Goal: Navigation & Orientation: Find specific page/section

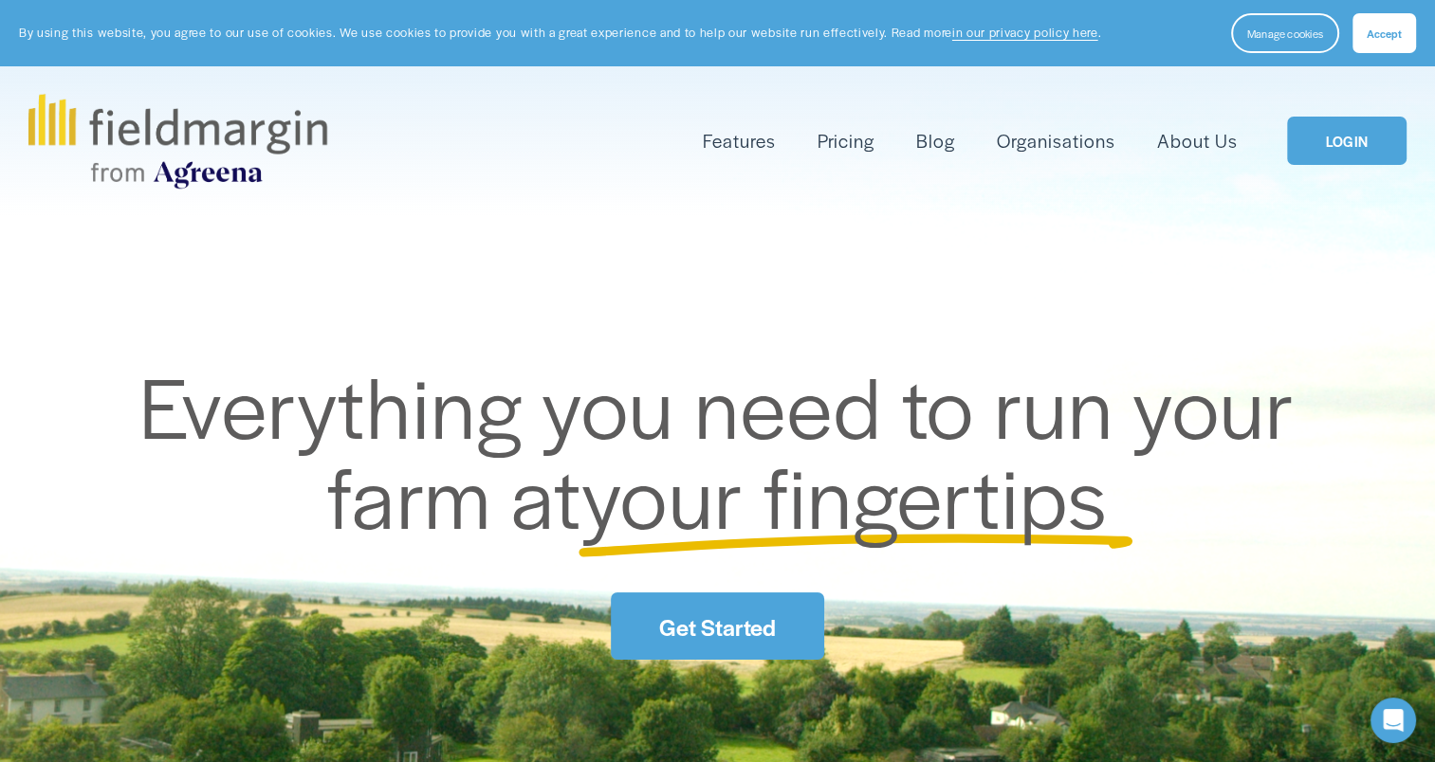
click at [1339, 144] on link "LOGIN" at bounding box center [1346, 141] width 119 height 48
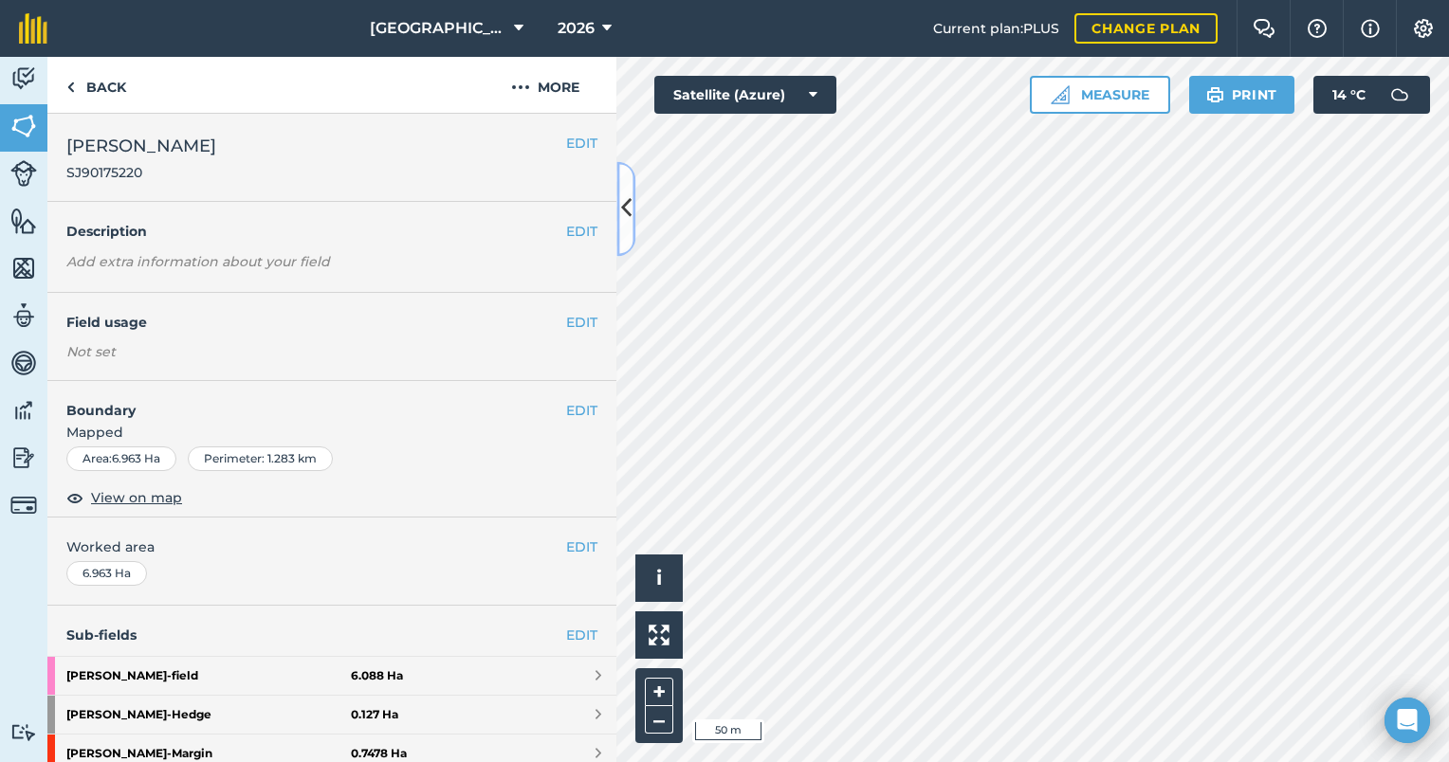
click at [618, 210] on button at bounding box center [625, 208] width 19 height 95
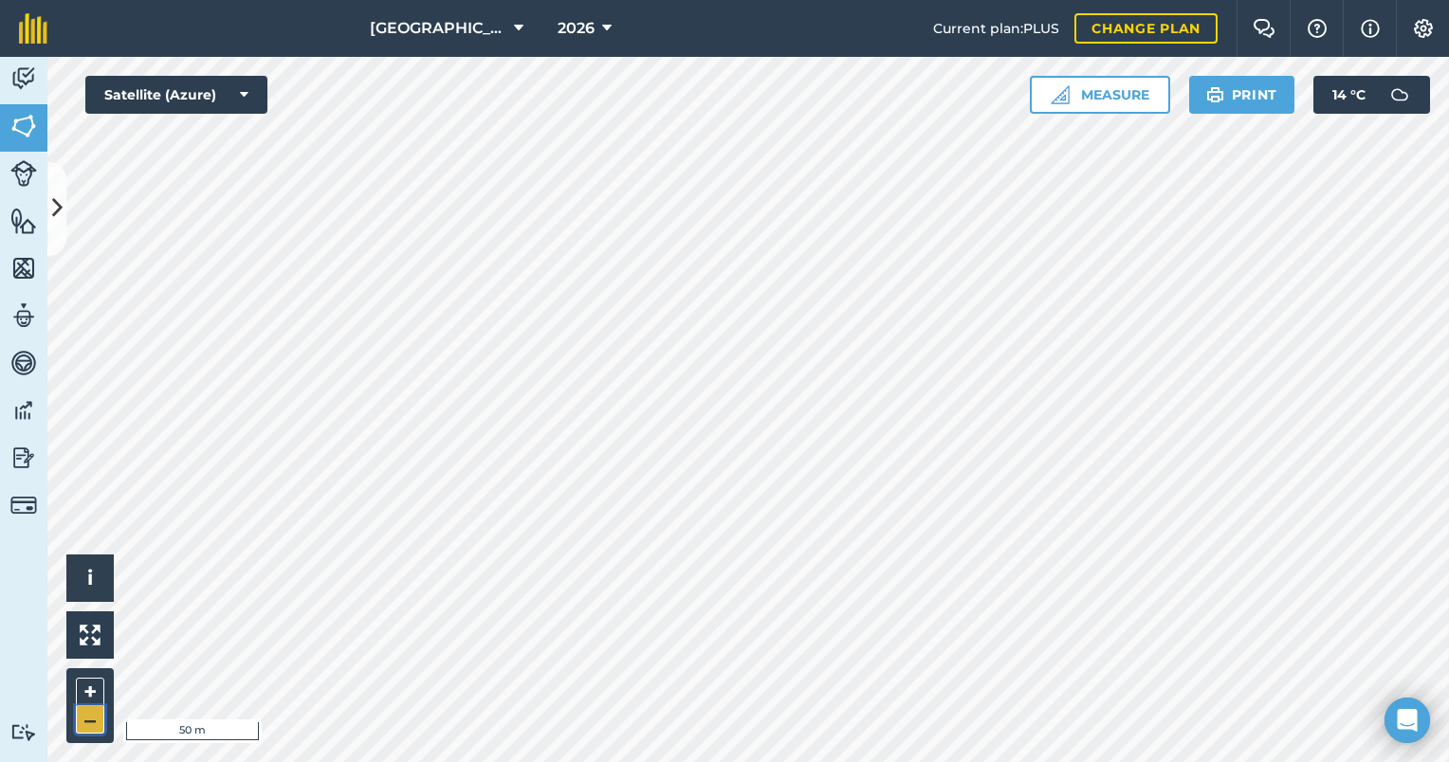
click at [87, 725] on button "–" at bounding box center [90, 719] width 28 height 27
click at [35, 134] on img at bounding box center [23, 126] width 27 height 28
click at [61, 217] on icon at bounding box center [57, 208] width 10 height 33
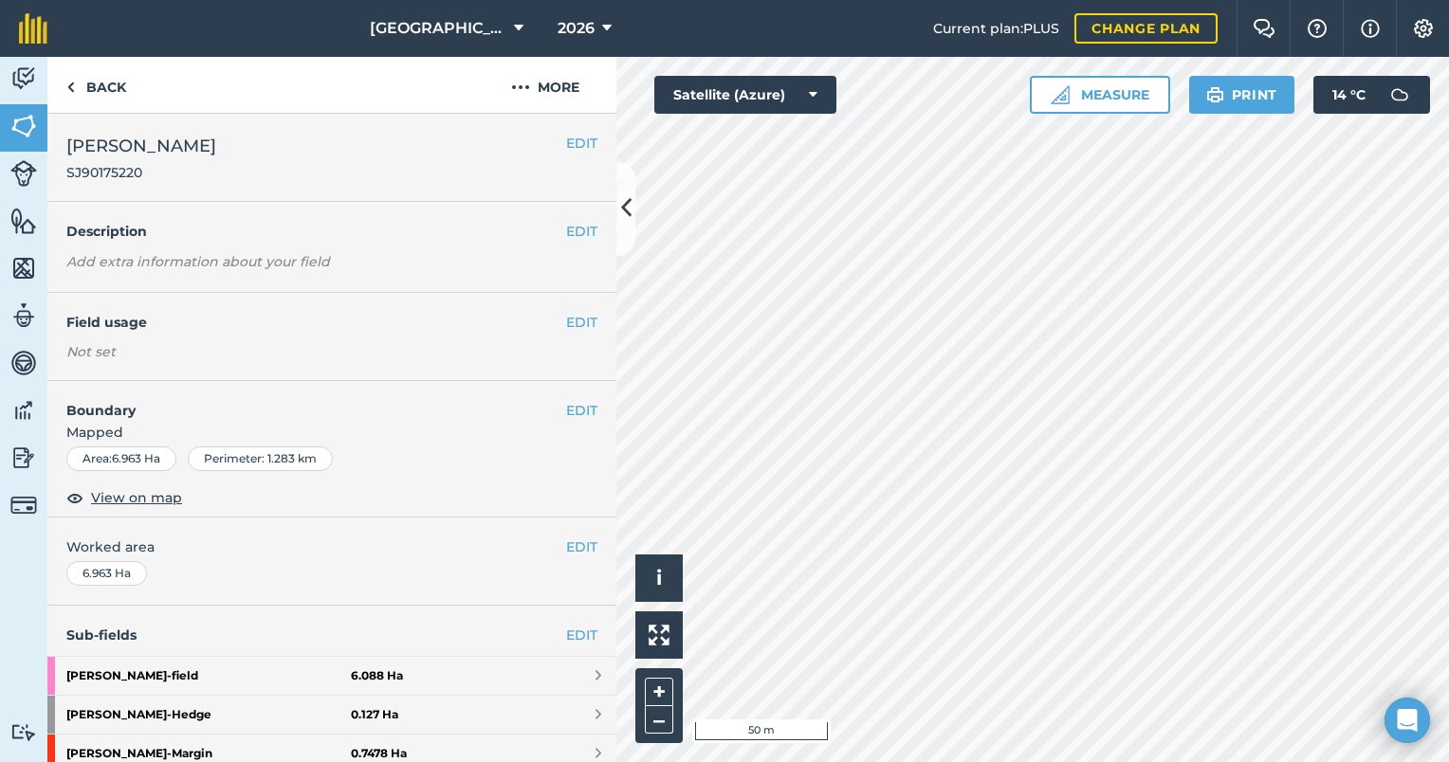
scroll to position [38, 0]
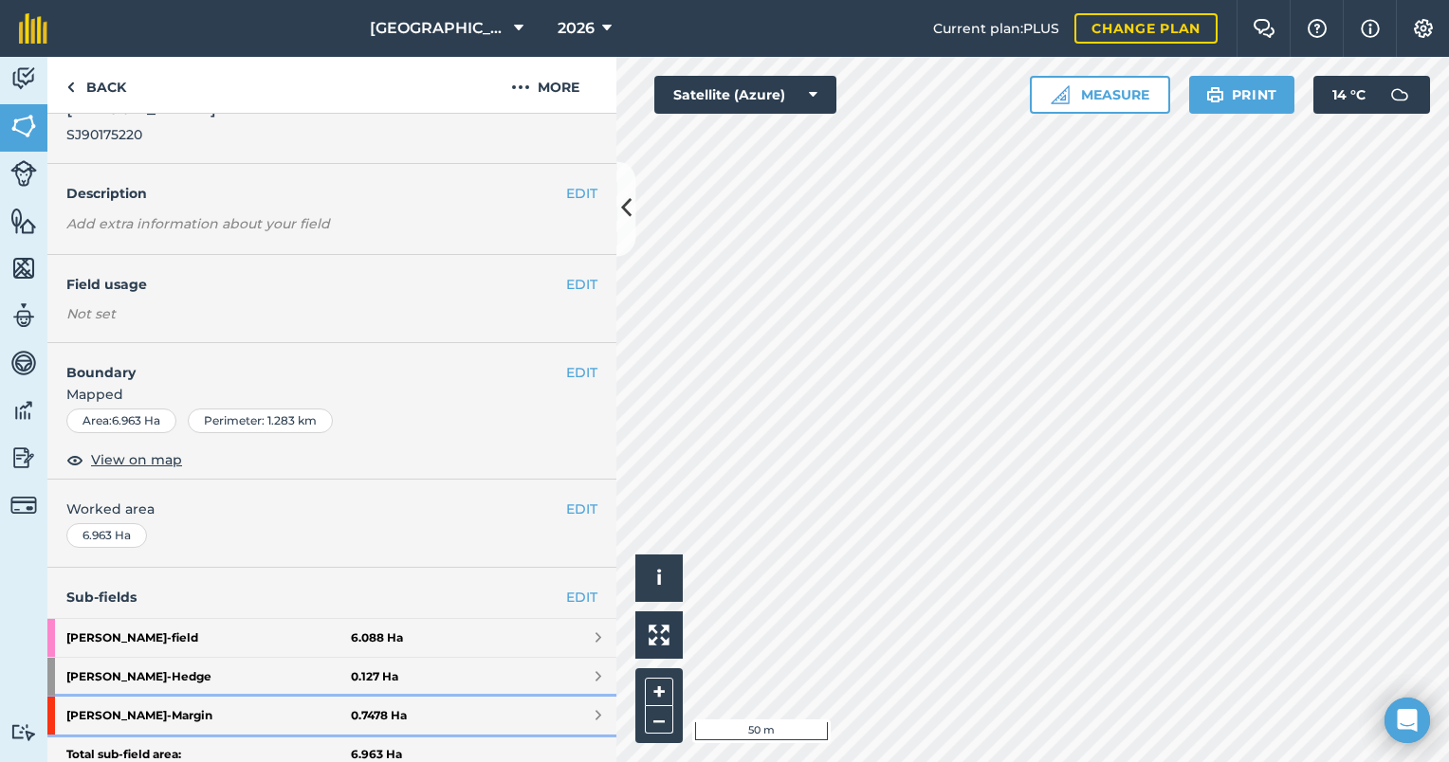
click at [455, 718] on link "Barley Croft - Margin 0.7478 Ha" at bounding box center [331, 716] width 569 height 38
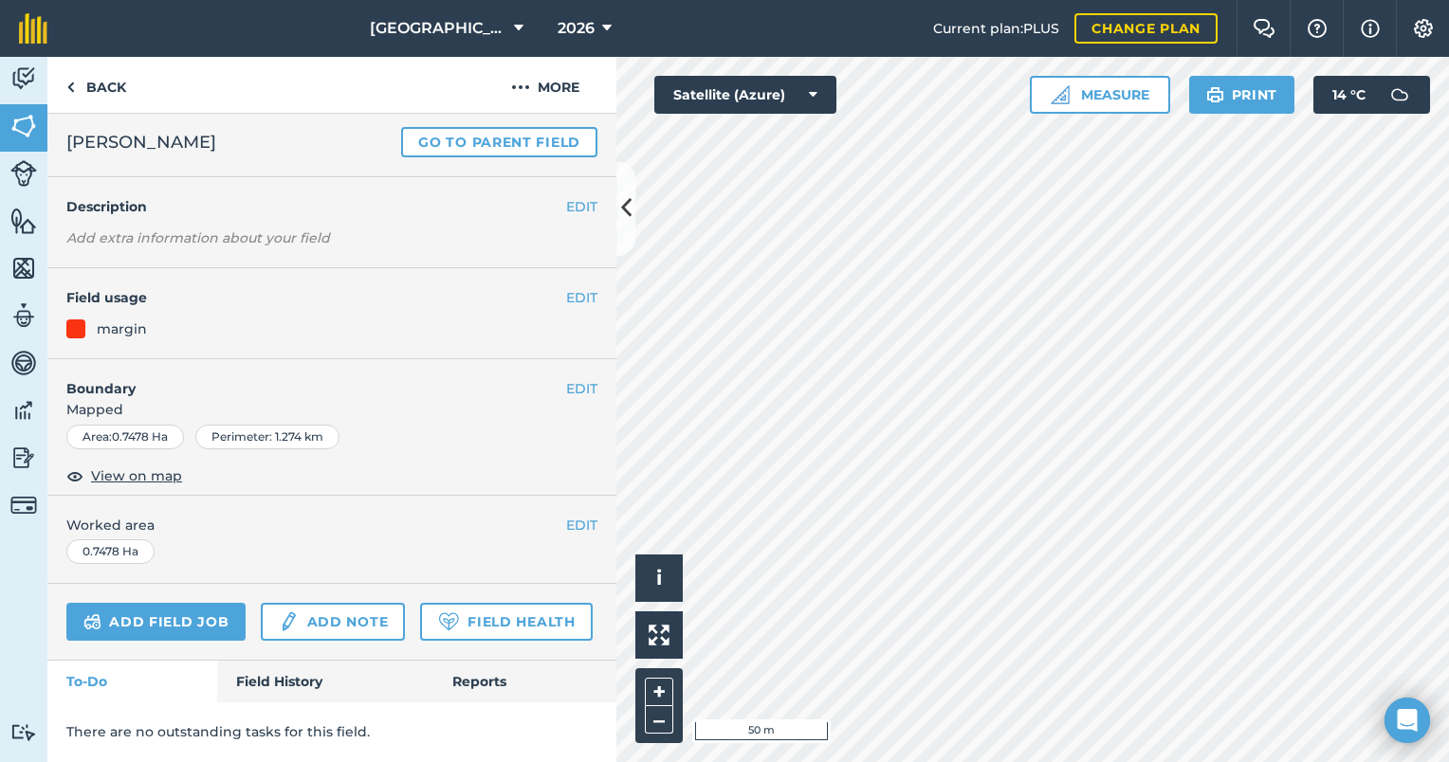
scroll to position [91, 0]
click at [656, 712] on button "–" at bounding box center [659, 719] width 28 height 27
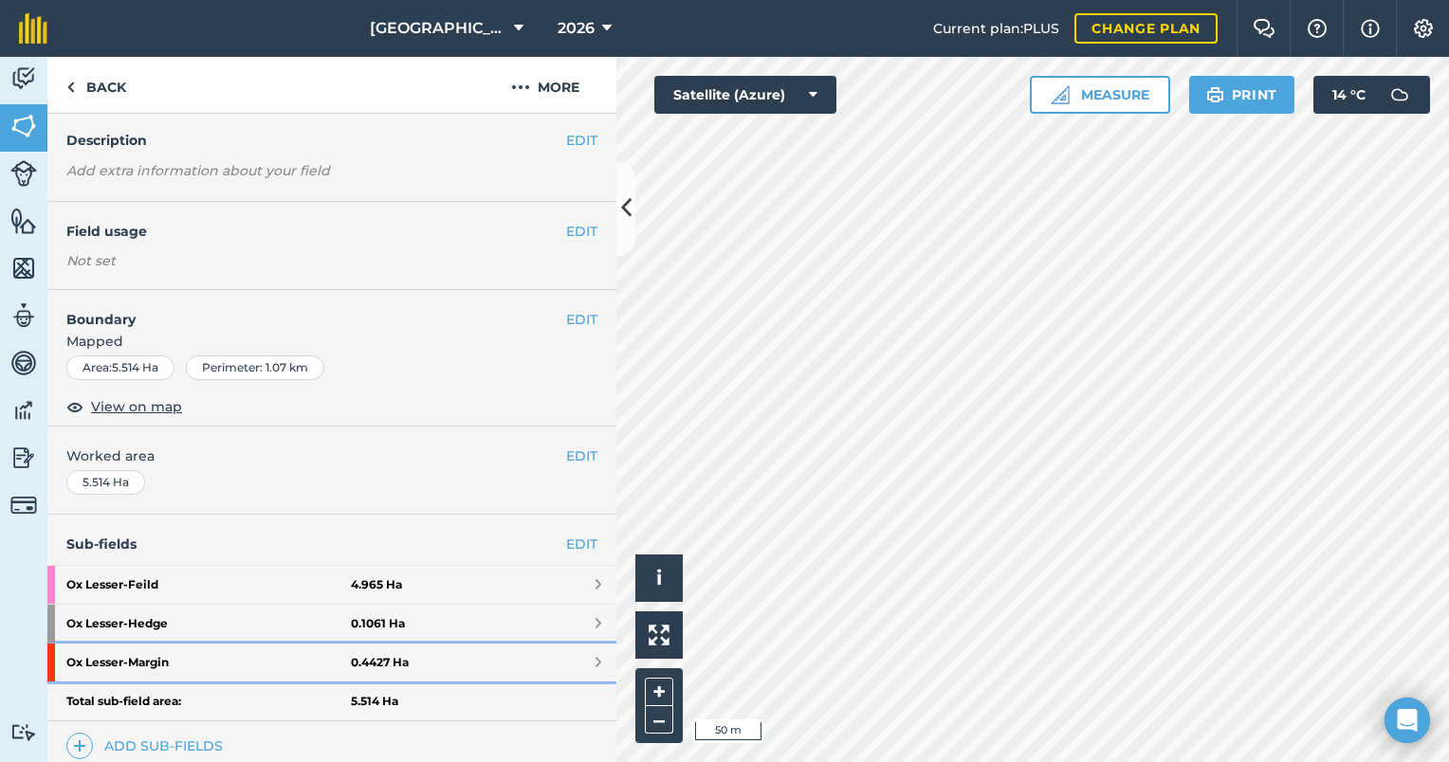
click at [231, 663] on strong "Ox Lesser - Margin" at bounding box center [208, 663] width 284 height 38
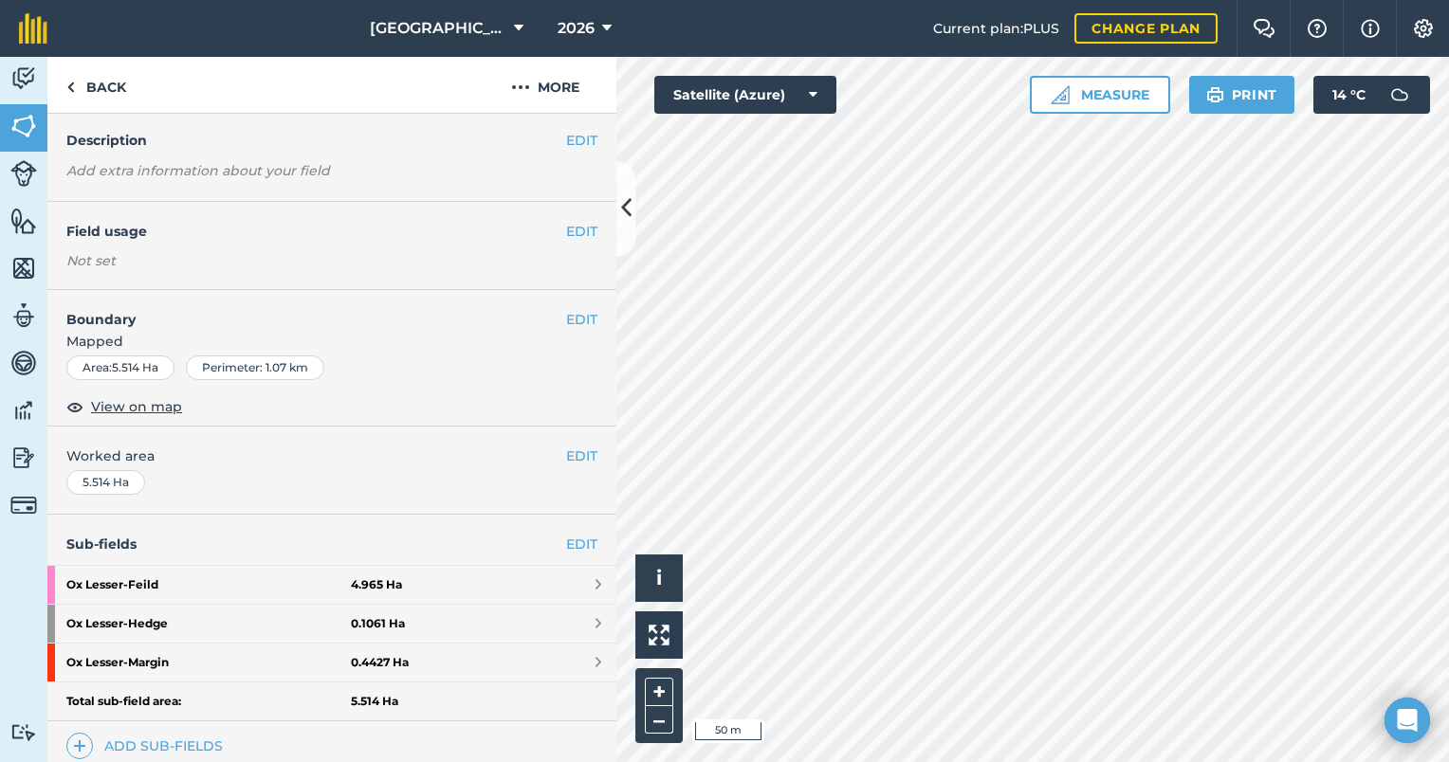
click at [1448, 675] on html "Hay House Farm 2026 Current plan : PLUS Change plan Farm Chat Help Info Setting…" at bounding box center [724, 381] width 1449 height 762
